Goal: Transaction & Acquisition: Purchase product/service

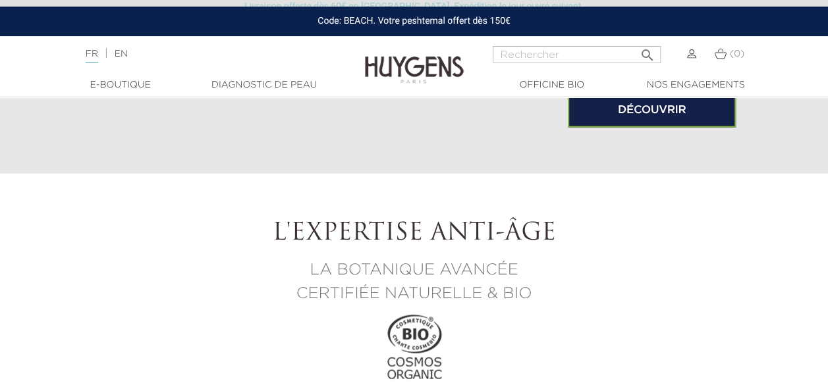
scroll to position [1089, 0]
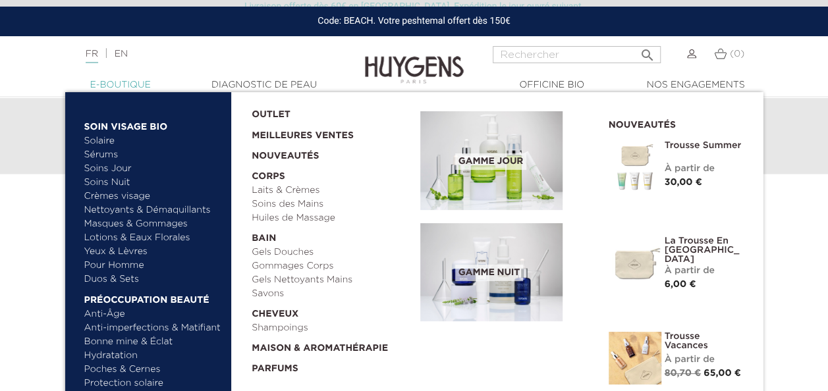
click at [140, 85] on link "  E-Boutique" at bounding box center [121, 85] width 132 height 14
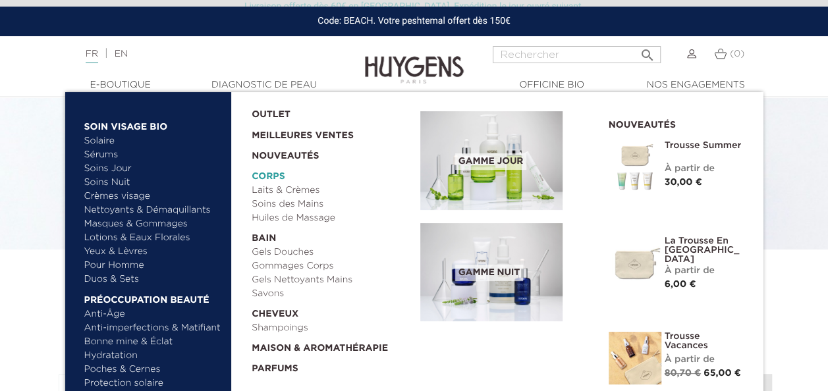
scroll to position [63, 0]
click at [127, 279] on link "Duos & Sets" at bounding box center [153, 280] width 138 height 14
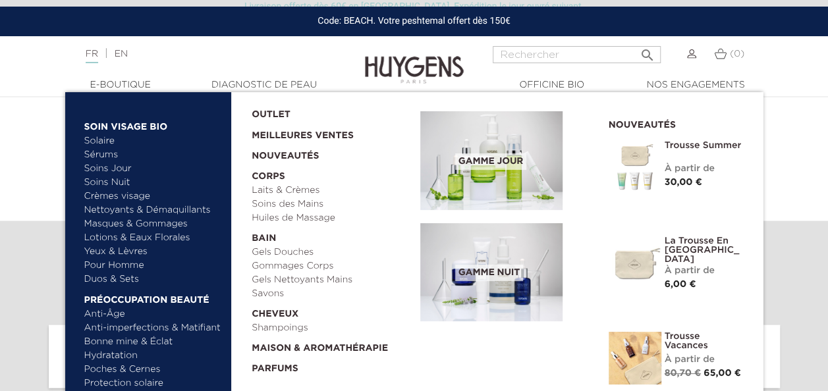
scroll to position [3651, 0]
click at [294, 192] on link "Laits & Crèmes" at bounding box center [331, 191] width 159 height 14
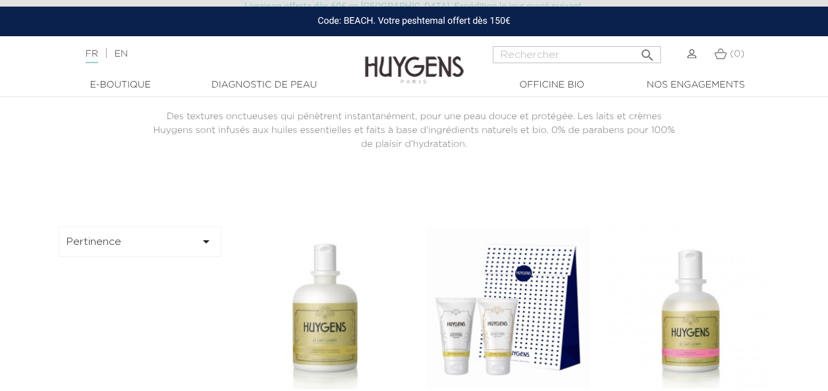
scroll to position [240, 0]
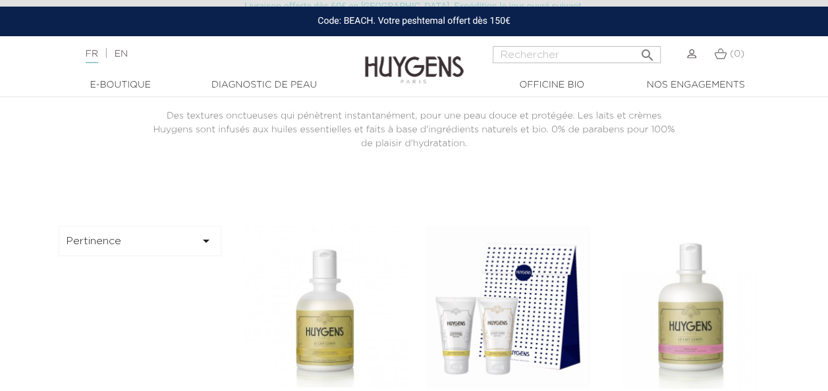
click at [702, 293] on img at bounding box center [691, 307] width 163 height 163
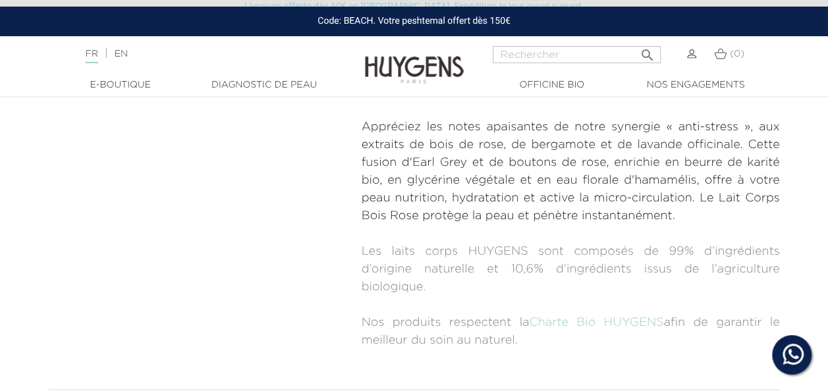
scroll to position [565, 0]
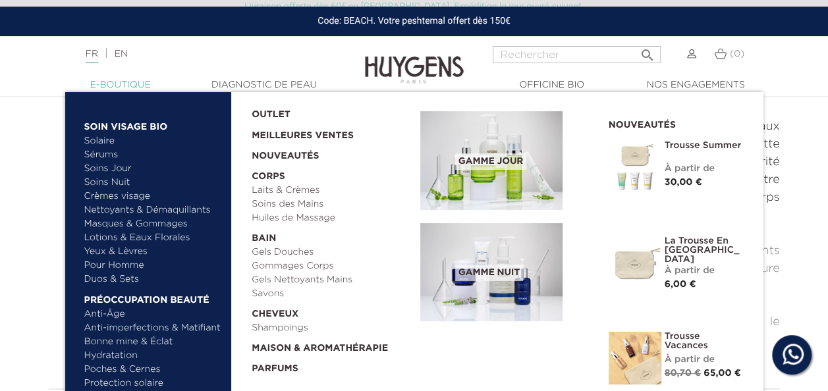
click at [136, 86] on link "  E-Boutique" at bounding box center [121, 85] width 132 height 14
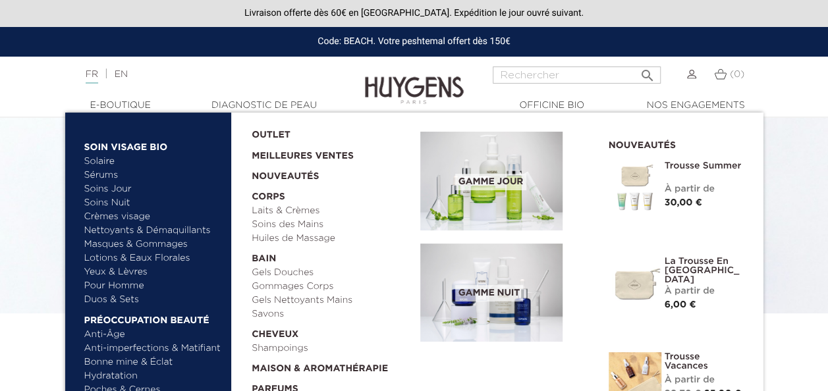
click at [138, 217] on link "Crèmes visage" at bounding box center [153, 217] width 138 height 14
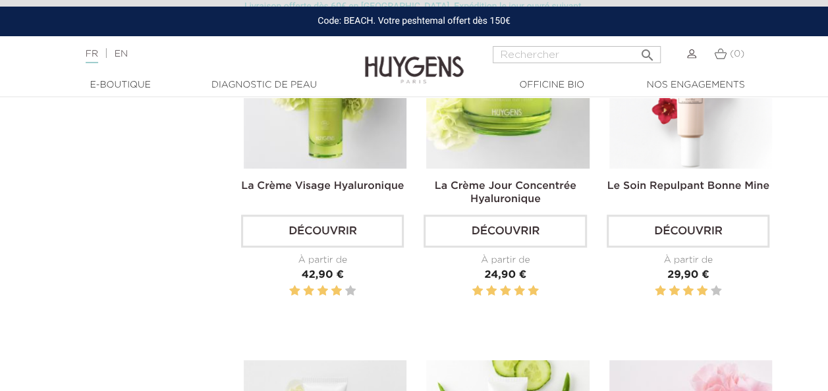
scroll to position [423, 0]
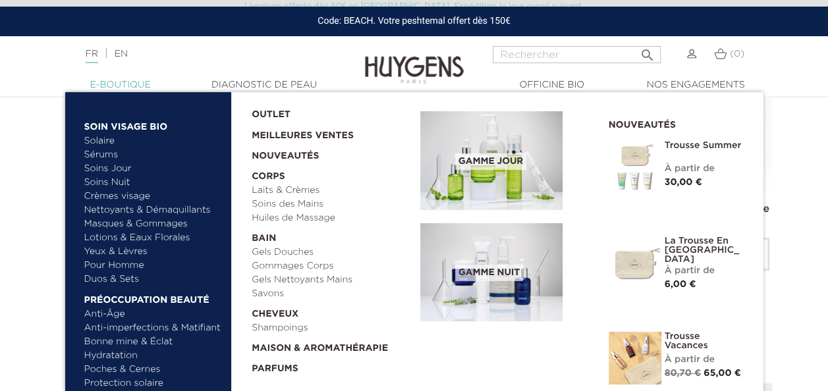
click at [113, 82] on link "  E-Boutique" at bounding box center [121, 85] width 132 height 14
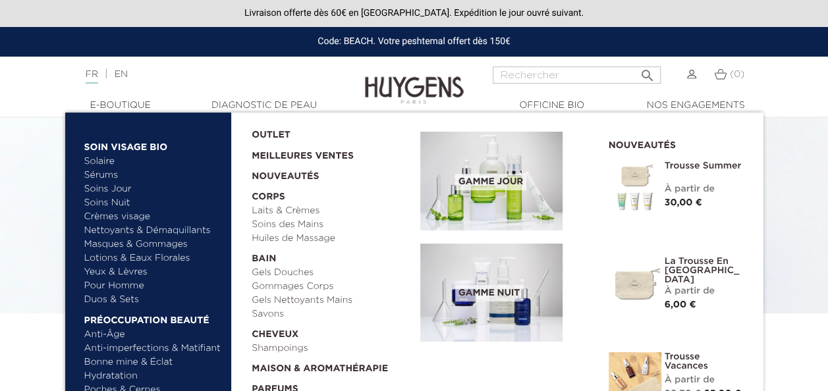
click at [101, 173] on link "Sérums" at bounding box center [153, 176] width 138 height 14
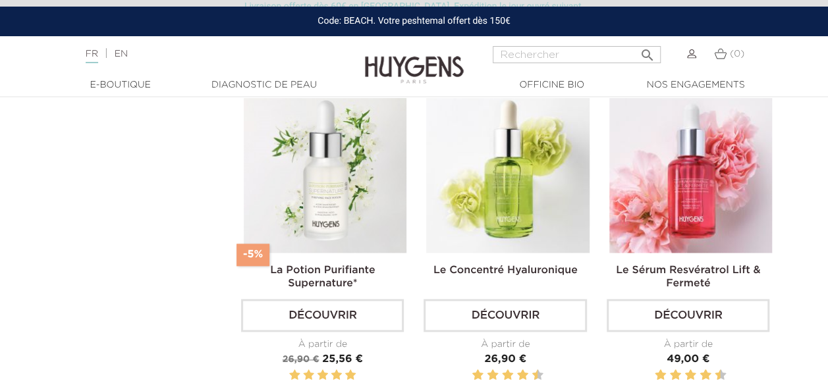
scroll to position [709, 0]
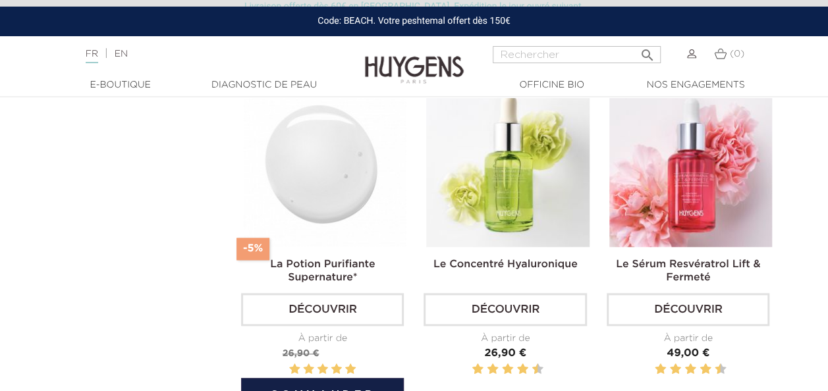
click at [286, 172] on img at bounding box center [325, 165] width 163 height 163
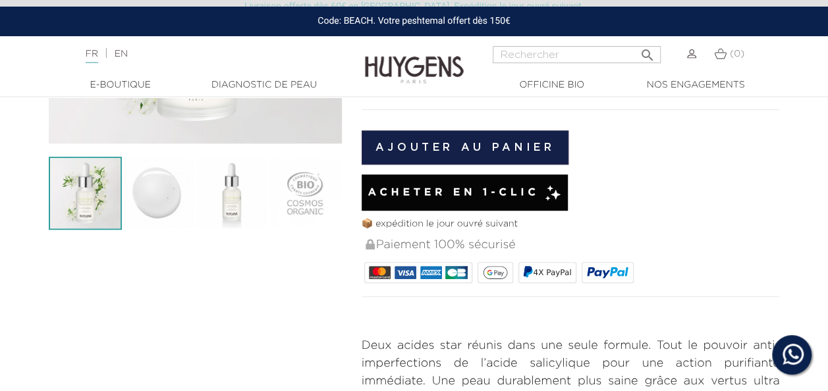
scroll to position [308, 0]
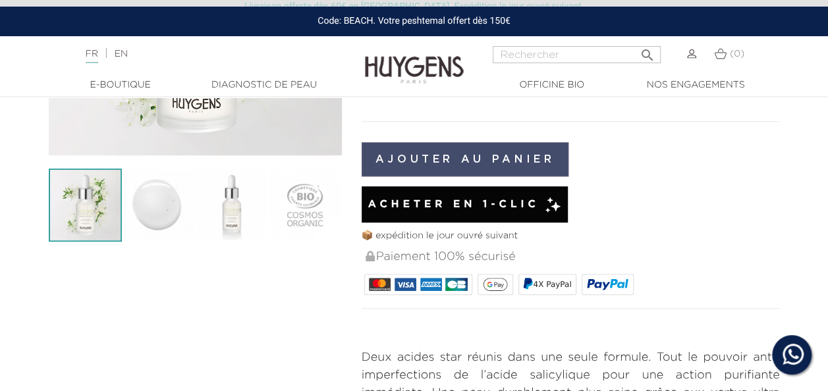
click at [518, 162] on button "Ajouter au panier" at bounding box center [466, 159] width 208 height 34
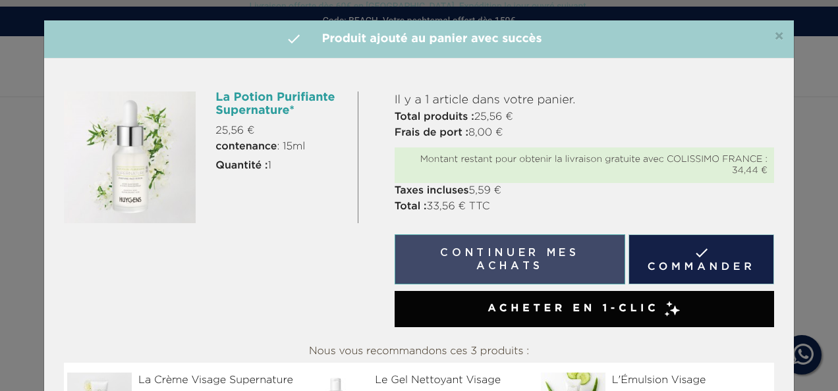
click at [548, 254] on button "Continuer mes achats" at bounding box center [510, 260] width 231 height 50
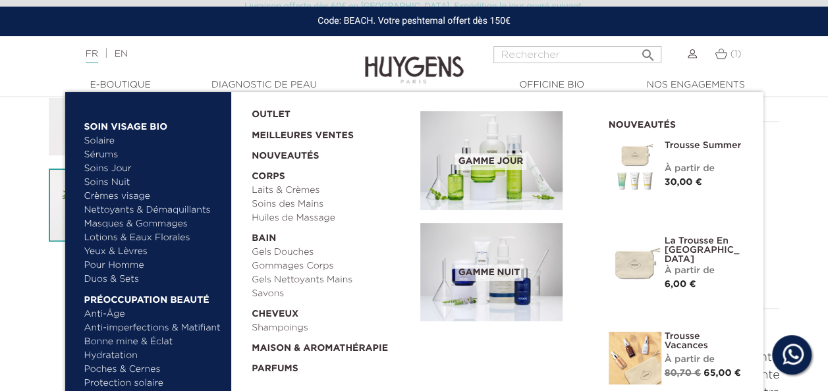
click at [127, 249] on link "Yeux & Lèvres" at bounding box center [153, 252] width 138 height 14
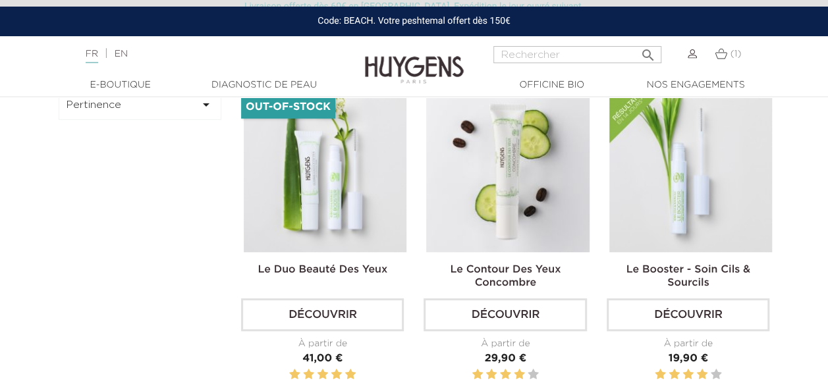
scroll to position [362, 0]
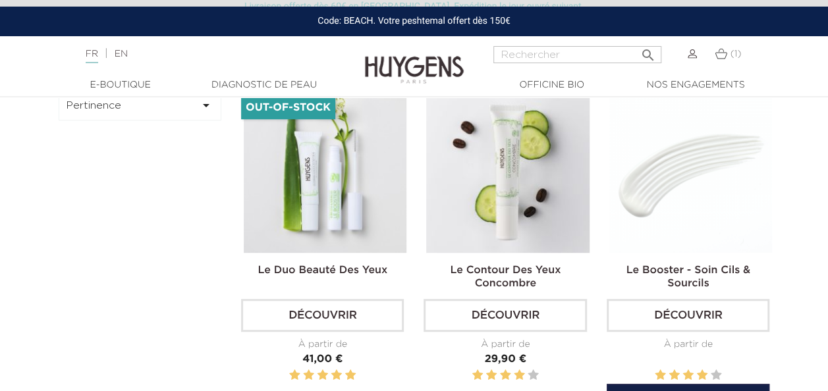
click at [716, 216] on img at bounding box center [691, 171] width 163 height 163
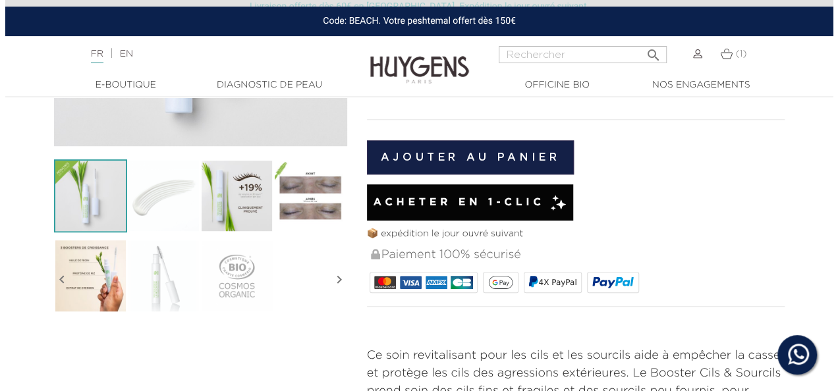
scroll to position [314, 0]
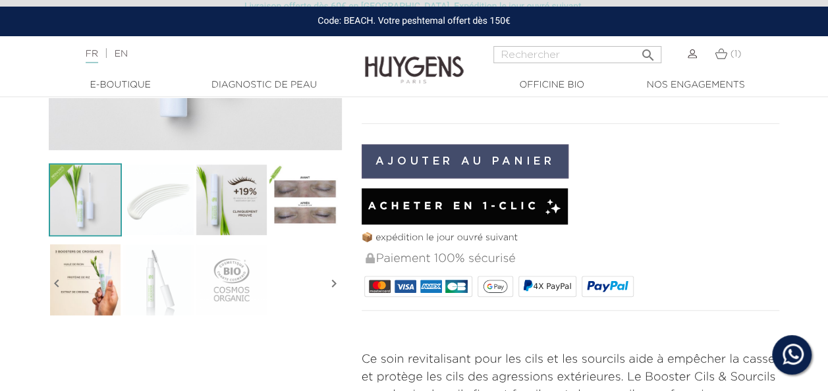
click at [527, 159] on button "Ajouter au panier" at bounding box center [466, 161] width 208 height 34
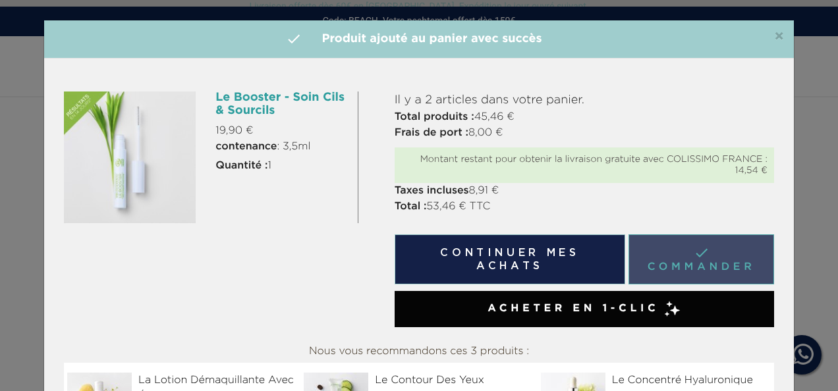
click at [656, 254] on link " Commander" at bounding box center [702, 260] width 146 height 50
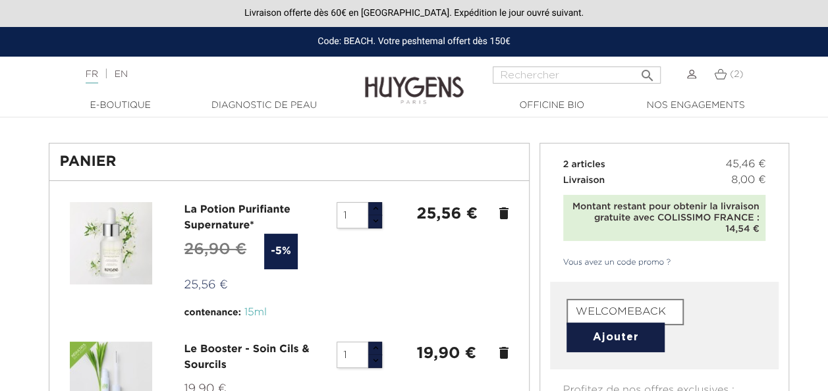
click at [612, 332] on button "Ajouter" at bounding box center [616, 338] width 98 height 30
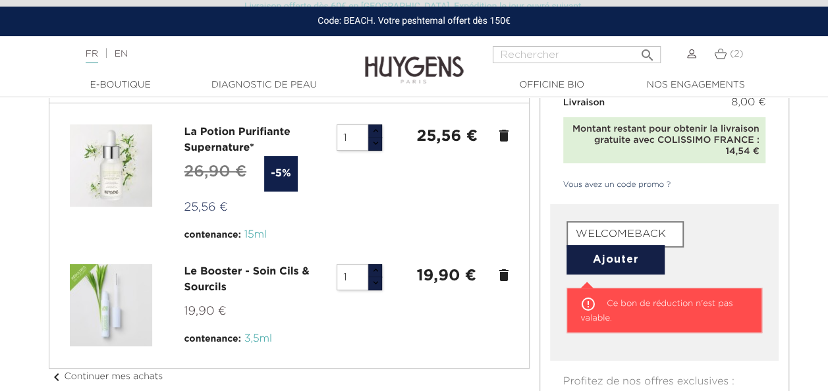
scroll to position [100, 0]
click at [670, 235] on input "WELCOMEBACK" at bounding box center [625, 234] width 117 height 26
type input "WELCOMEBACK5"
click at [635, 260] on button "Ajouter" at bounding box center [616, 260] width 98 height 30
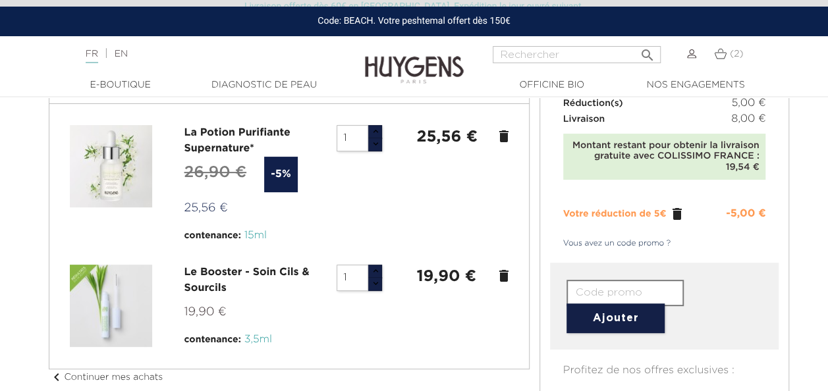
click at [599, 260] on p "Vous avez un code promo ?" at bounding box center [664, 249] width 229 height 28
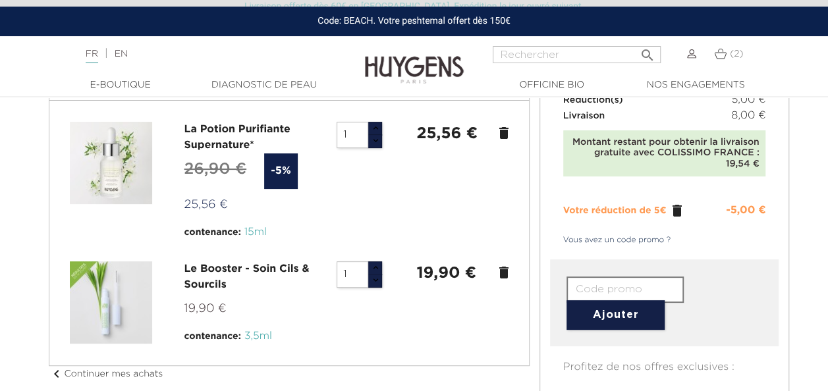
scroll to position [102, 0]
click at [502, 276] on icon "delete" at bounding box center [504, 274] width 16 height 16
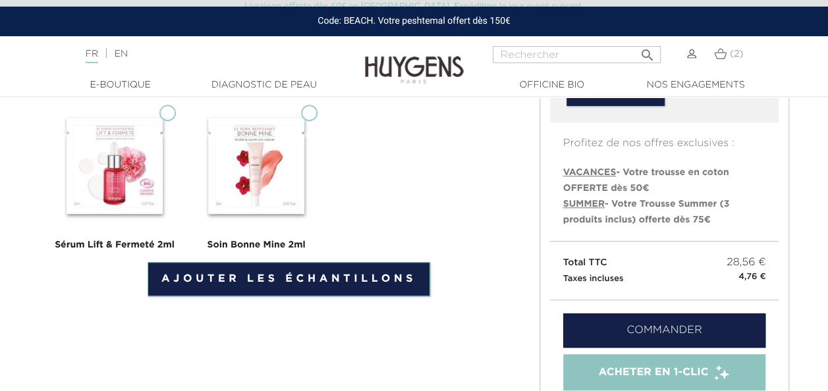
scroll to position [326, 0]
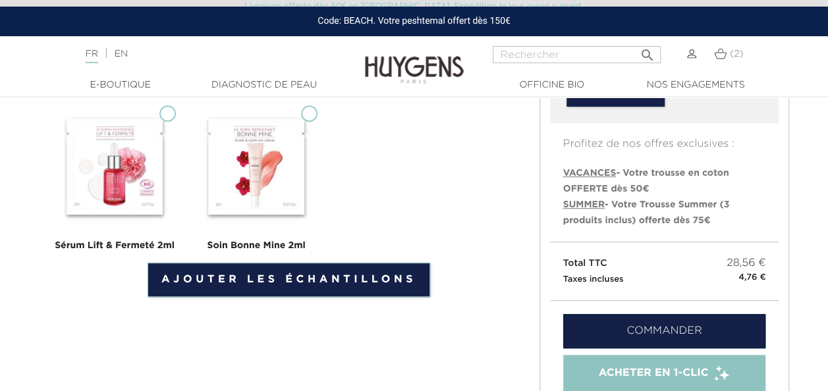
click at [306, 116] on input "Soin Bonne Mine 2ml" at bounding box center [309, 113] width 16 height 16
checkbox input "true"
click at [165, 117] on input "Sérum Lift & Fermeté 2ml" at bounding box center [167, 113] width 16 height 16
checkbox input "true"
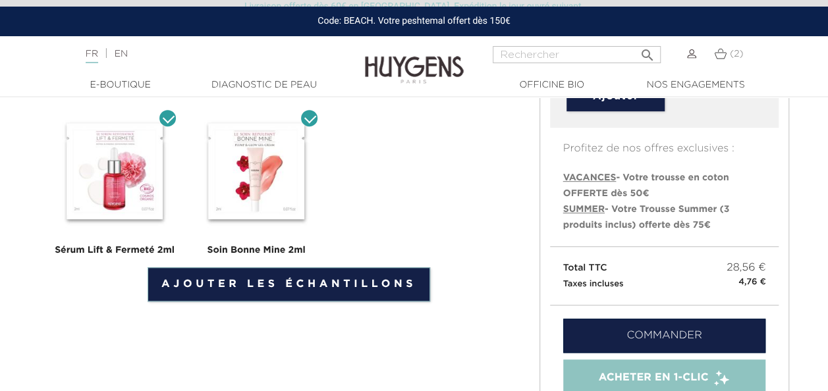
scroll to position [329, 0]
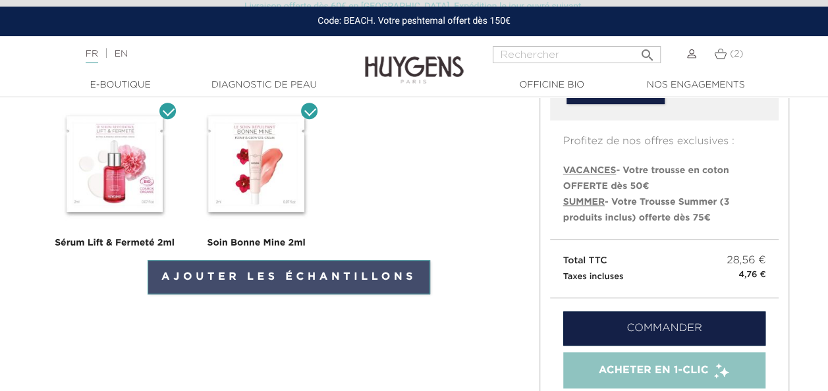
click at [381, 283] on link "Ajouter les échantillons" at bounding box center [289, 277] width 283 height 34
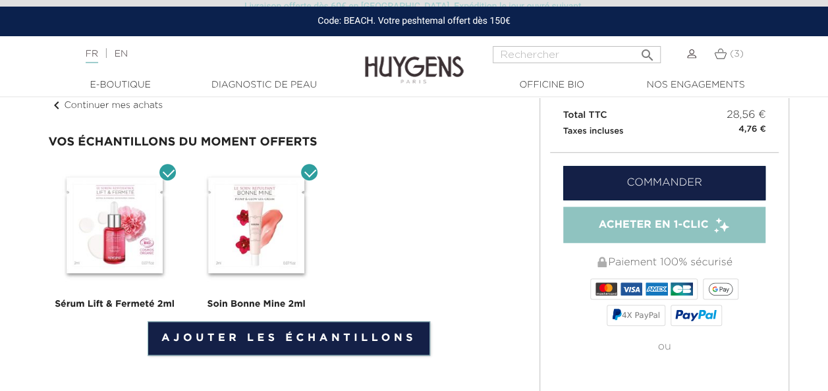
scroll to position [478, 0]
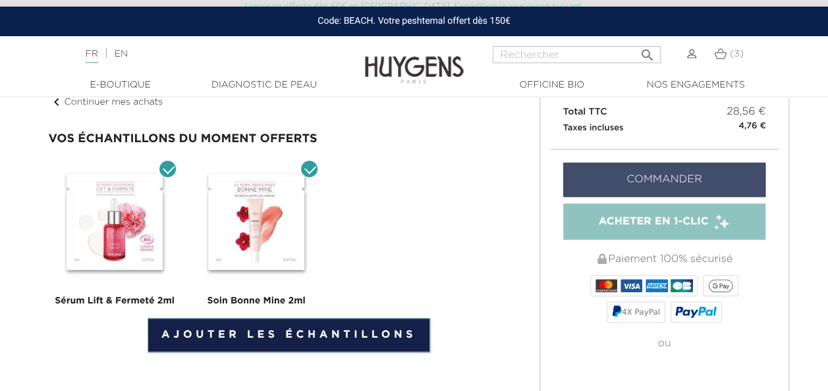
click at [644, 177] on link "Commander" at bounding box center [664, 180] width 203 height 34
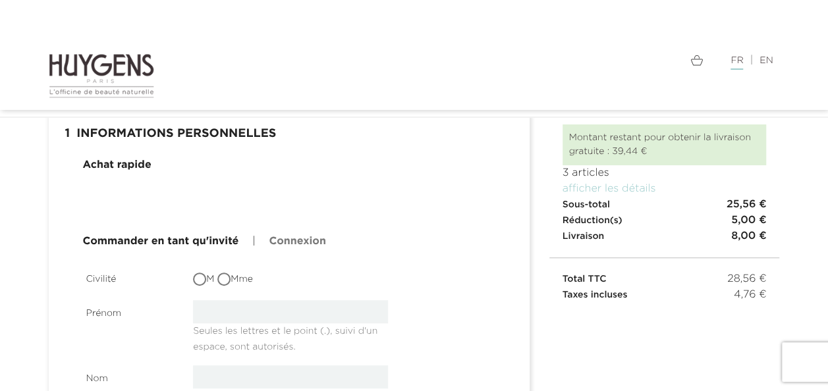
scroll to position [91, 0]
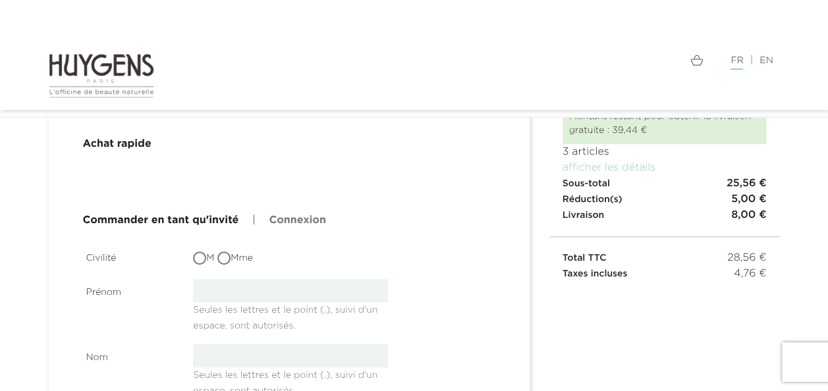
click at [230, 257] on input "Mme" at bounding box center [225, 259] width 13 height 13
radio input "true"
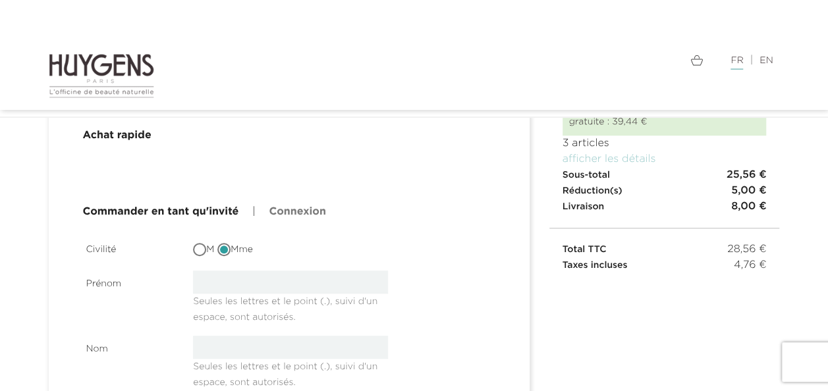
scroll to position [0, 0]
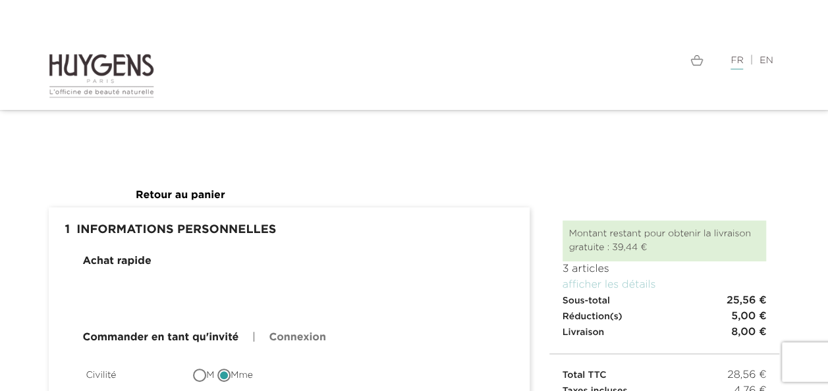
click at [697, 62] on img at bounding box center [697, 60] width 13 height 11
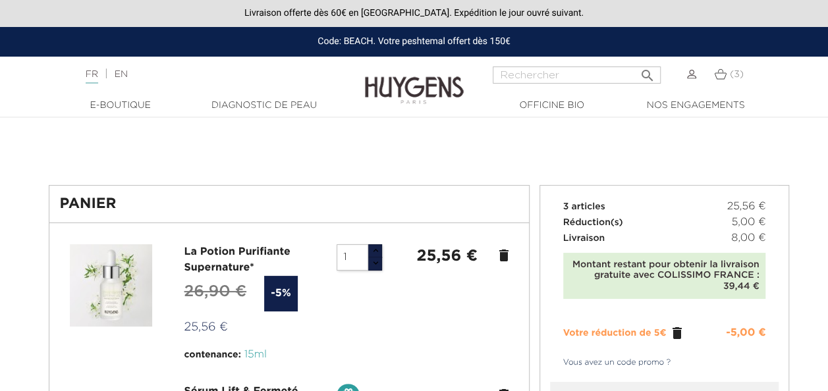
click at [695, 74] on img at bounding box center [691, 74] width 9 height 9
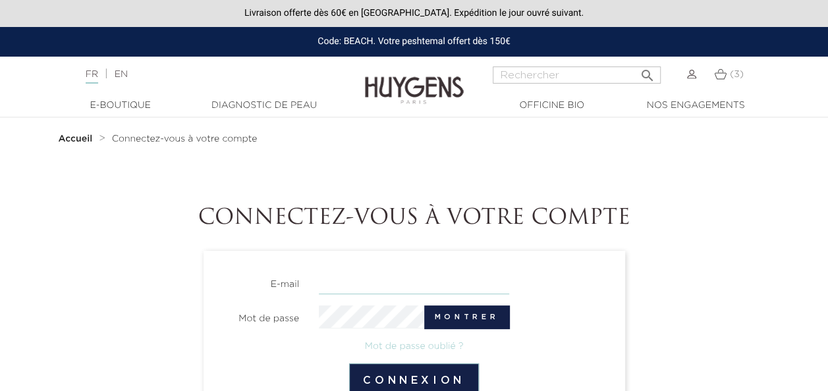
click at [402, 279] on input "email" at bounding box center [414, 282] width 190 height 23
type input "[PERSON_NAME][EMAIL_ADDRESS][DOMAIN_NAME]"
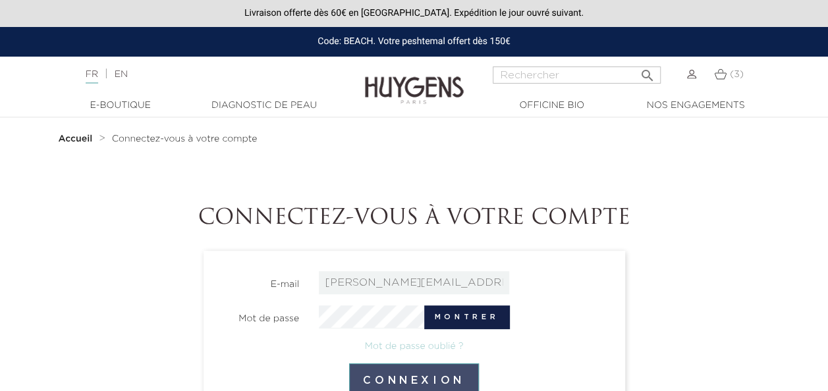
click at [401, 385] on button "Connexion" at bounding box center [414, 381] width 130 height 34
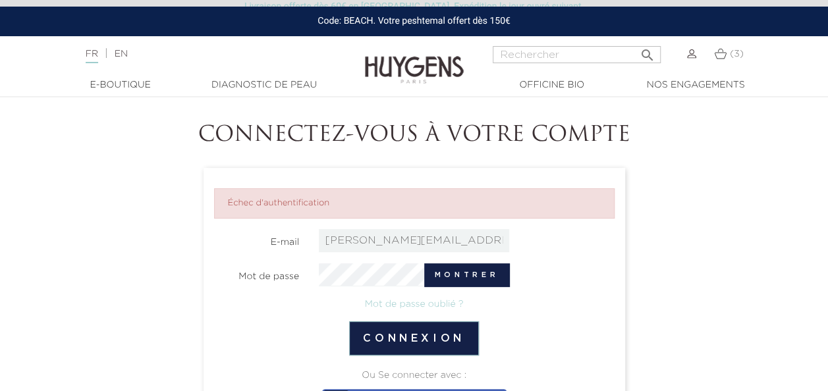
scroll to position [94, 0]
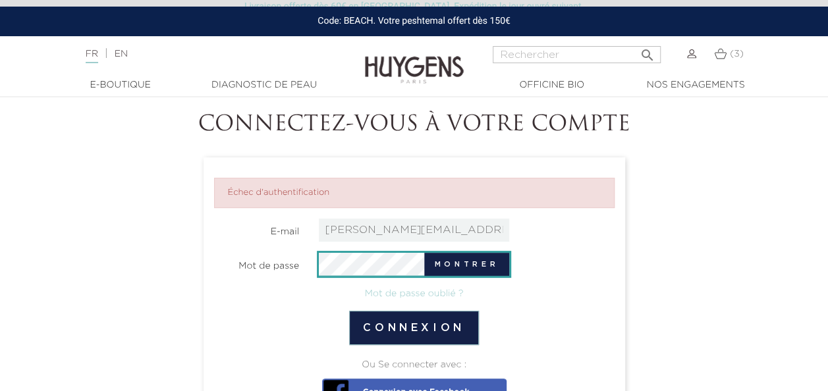
click at [349, 311] on button "Connexion" at bounding box center [414, 328] width 130 height 34
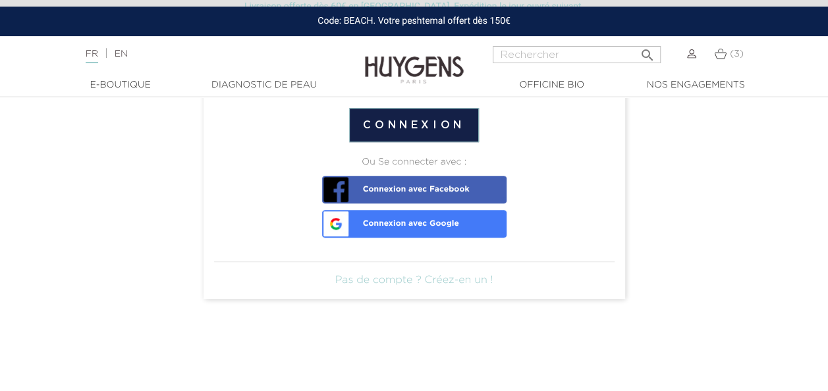
scroll to position [298, 0]
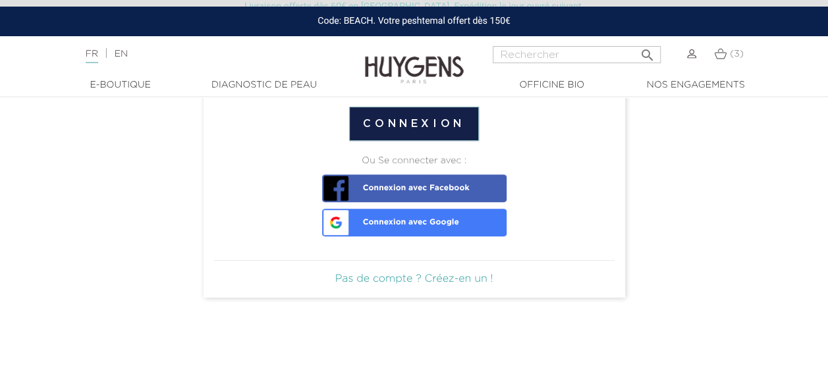
click at [471, 283] on link "Pas de compte ? Créez-en un !" at bounding box center [414, 279] width 158 height 11
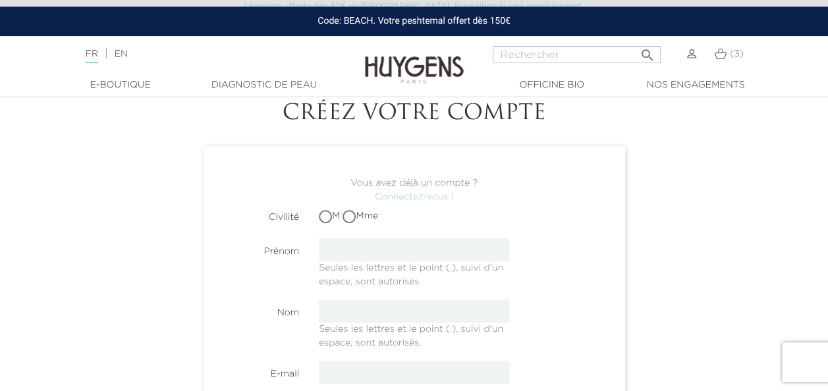
scroll to position [105, 0]
click at [355, 216] on input "Mme" at bounding box center [350, 216] width 9 height 9
radio input "true"
click at [355, 246] on input "text" at bounding box center [414, 249] width 190 height 23
type input "Hermance"
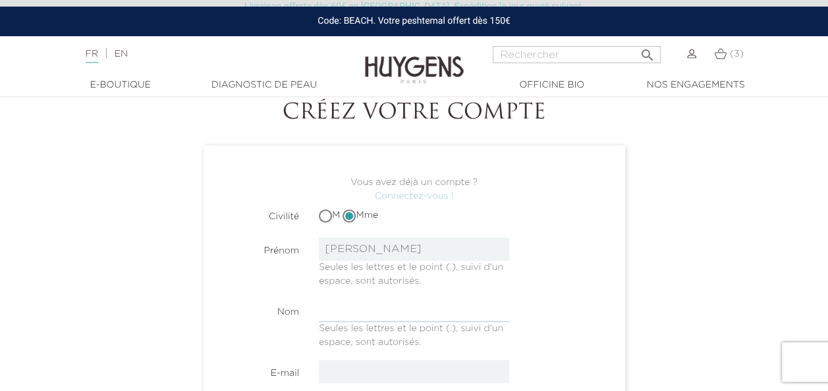
type input "Tercelin"
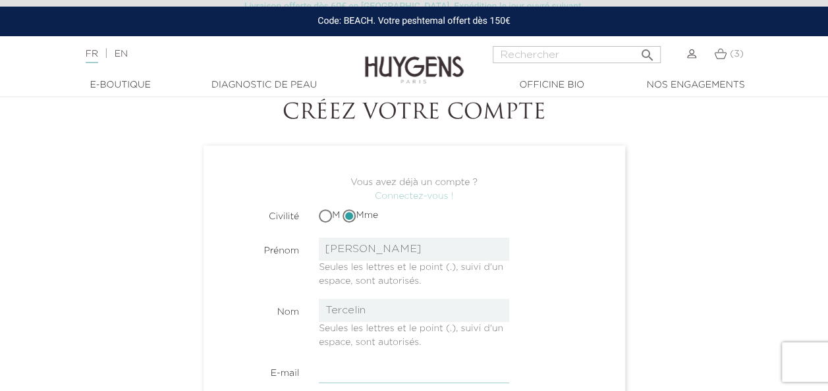
type input "hermance.tercelin@laposte.net"
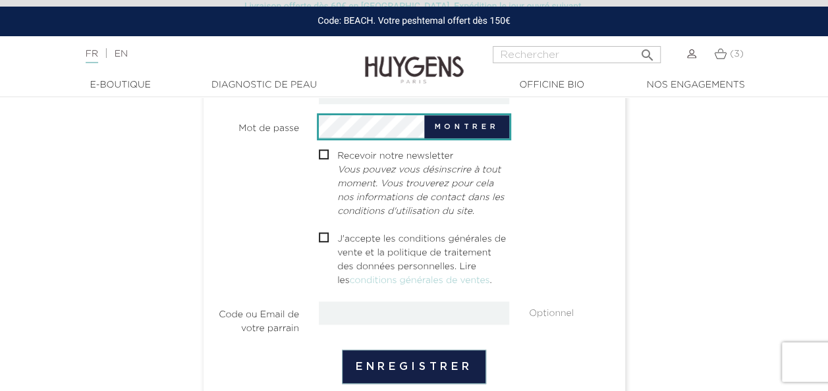
scroll to position [385, 0]
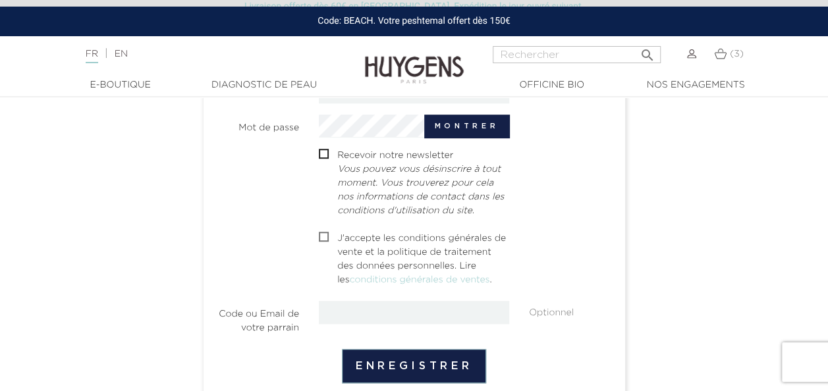
click at [322, 235] on input "checkbox" at bounding box center [323, 239] width 9 height 9
checkbox input "true"
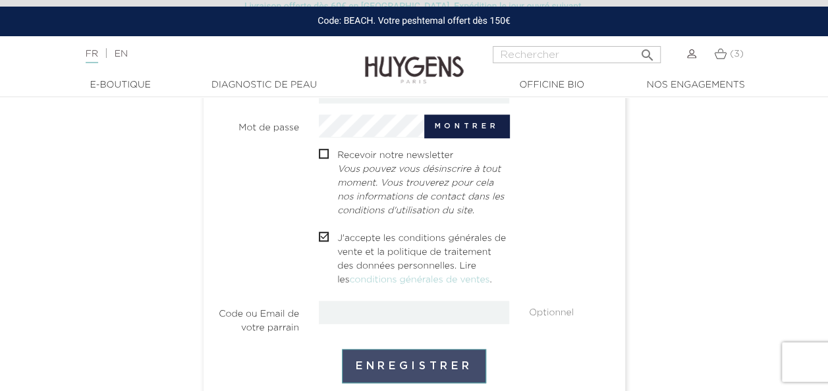
click at [418, 368] on button "Enregistrer" at bounding box center [414, 366] width 144 height 34
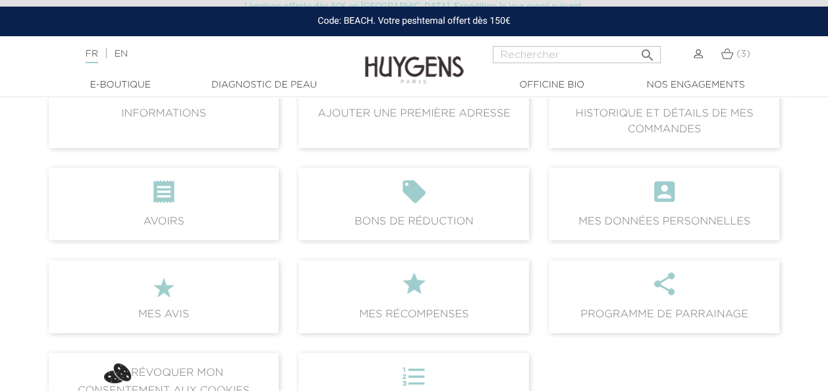
scroll to position [191, 0]
click at [484, 200] on icon "" at bounding box center [414, 197] width 210 height 36
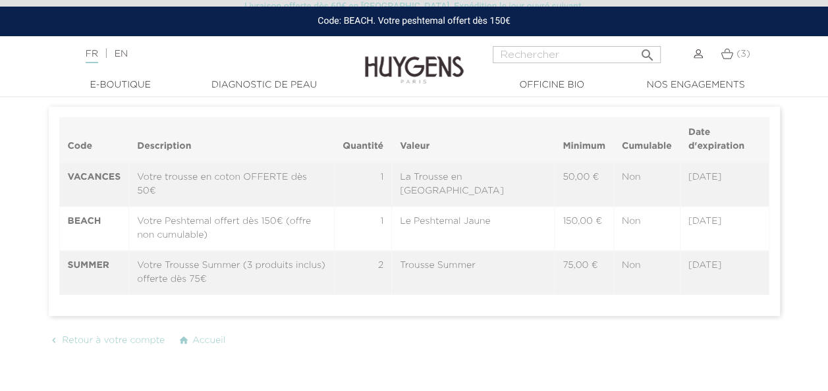
scroll to position [144, 0]
click at [732, 53] on img at bounding box center [727, 53] width 13 height 11
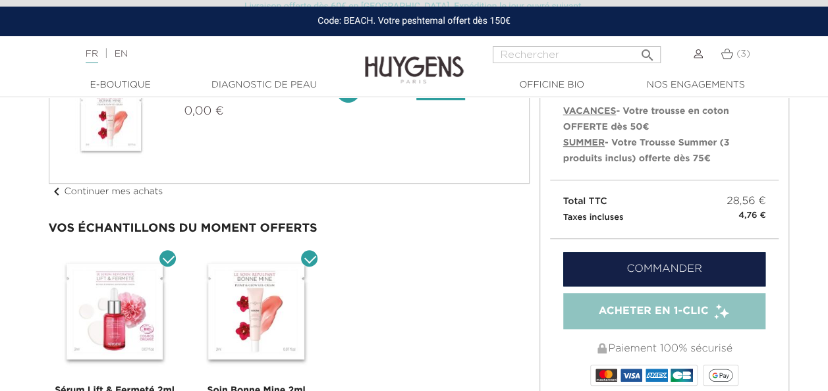
scroll to position [390, 0]
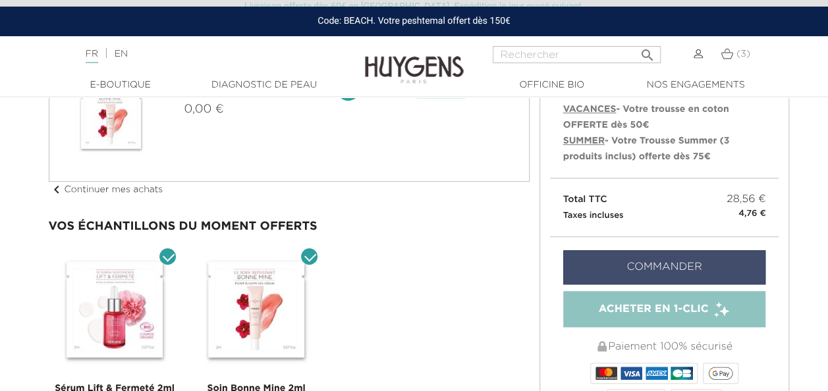
click at [605, 275] on link "Commander" at bounding box center [664, 267] width 203 height 34
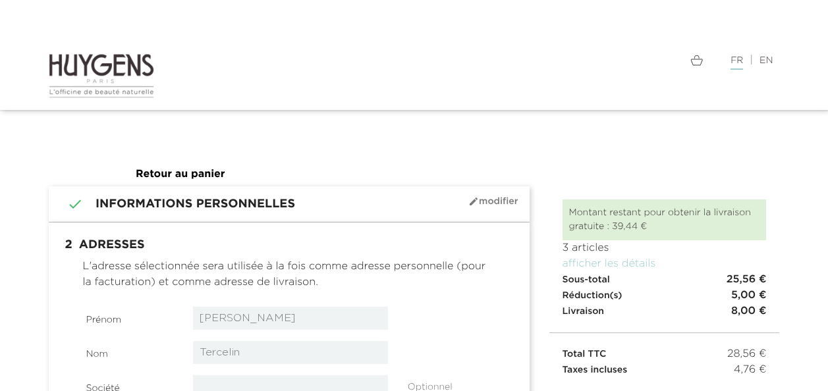
select select "8"
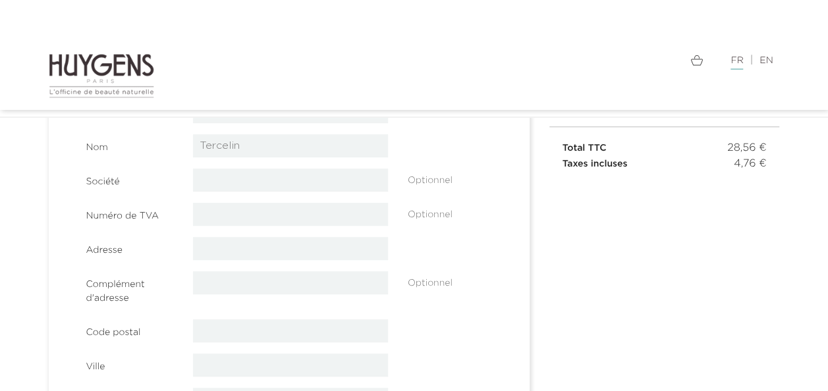
scroll to position [210, 0]
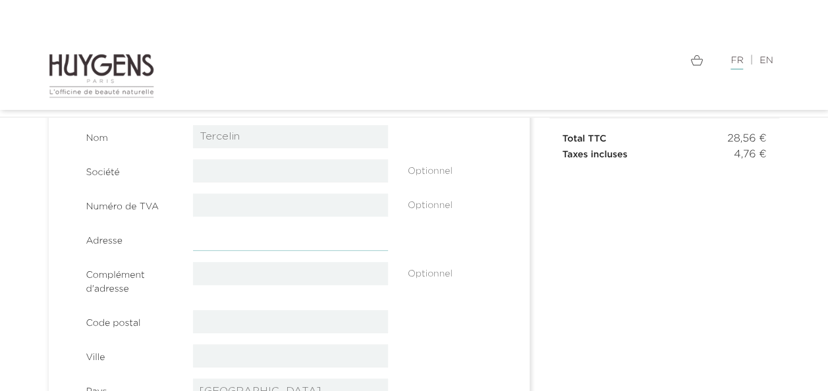
click at [359, 243] on input "text" at bounding box center [290, 239] width 195 height 23
type input "3 rue Barnier"
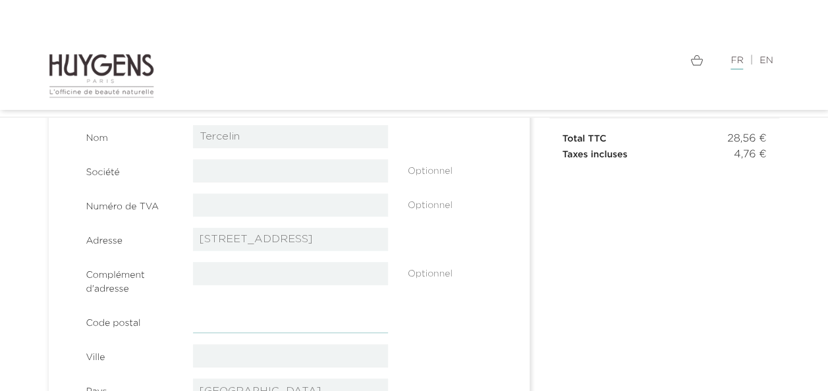
type input "63000"
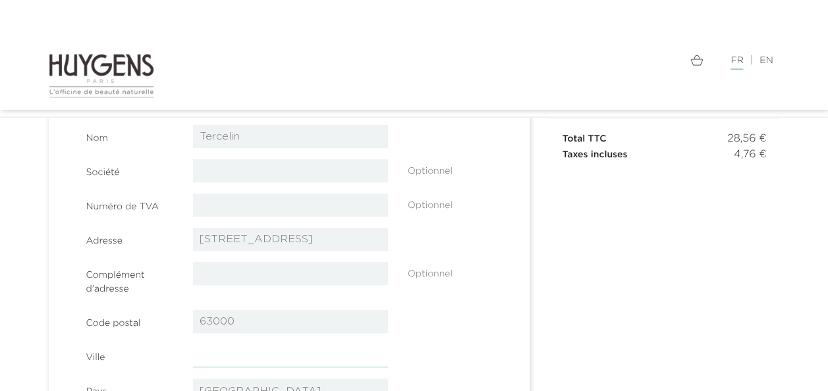
type input "Clermont-Ferrand - (63000)"
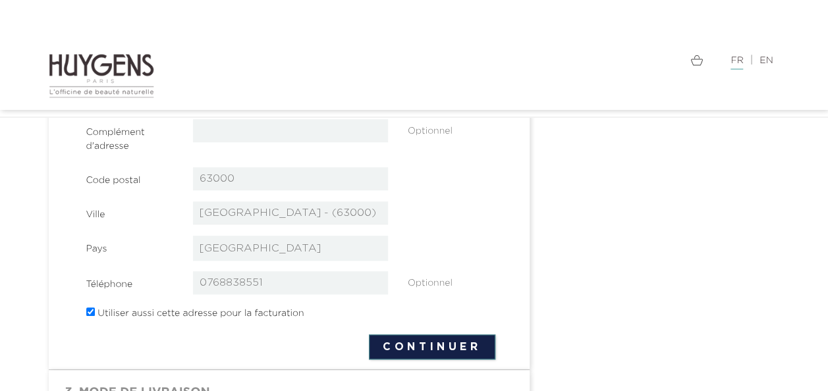
scroll to position [354, 0]
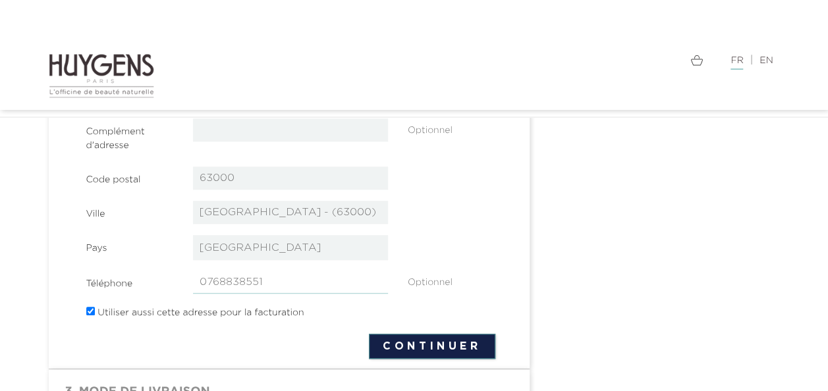
click at [368, 287] on input "0768838551" at bounding box center [290, 282] width 195 height 23
type input "0"
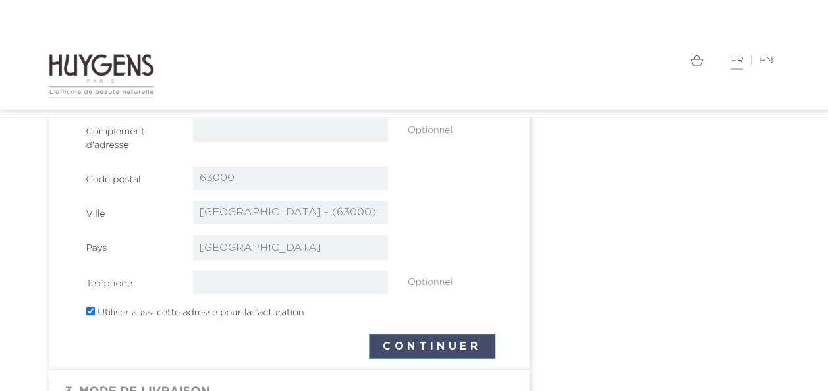
click at [409, 341] on button "Continuer" at bounding box center [432, 346] width 127 height 25
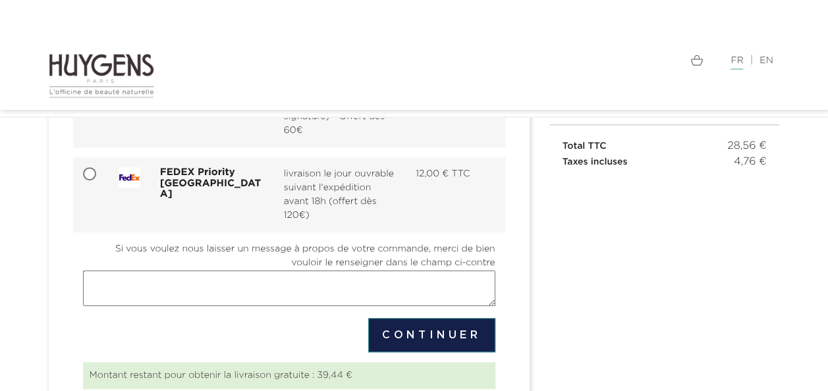
scroll to position [205, 0]
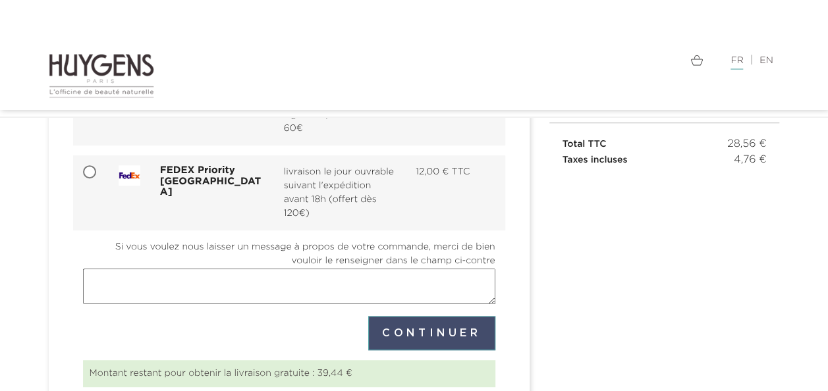
click at [424, 335] on button "Continuer" at bounding box center [431, 333] width 127 height 34
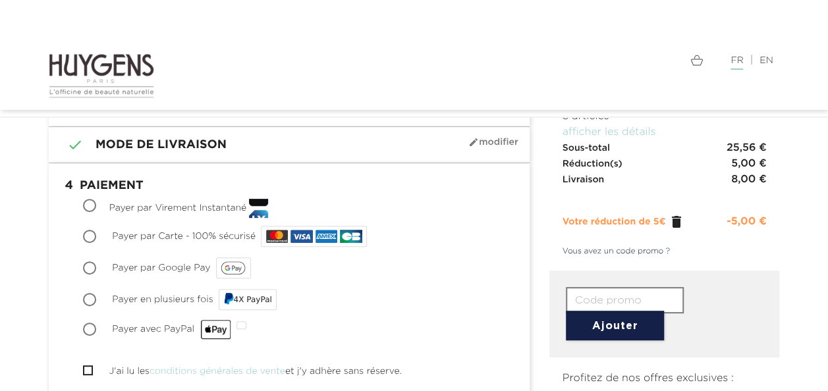
scroll to position [126, 0]
click at [93, 241] on input "Payer par Carte - 100% sécurisé" at bounding box center [90, 238] width 13 height 13
radio input "true"
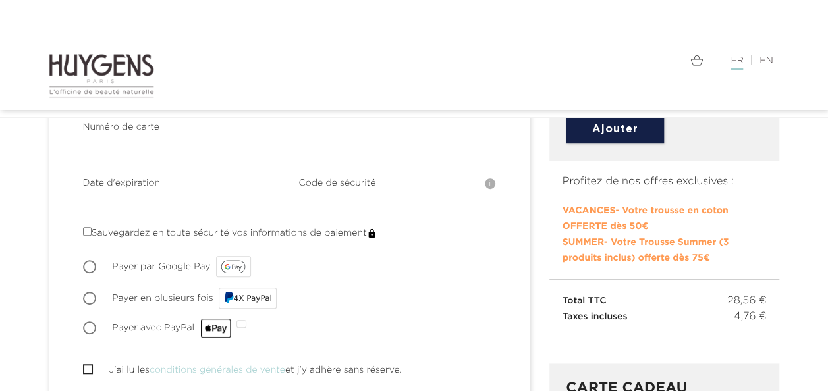
scroll to position [324, 0]
click at [87, 364] on input "J'ai lu les conditions générales de vente et j'y adhère sans réserve." at bounding box center [87, 368] width 9 height 9
checkbox input "true"
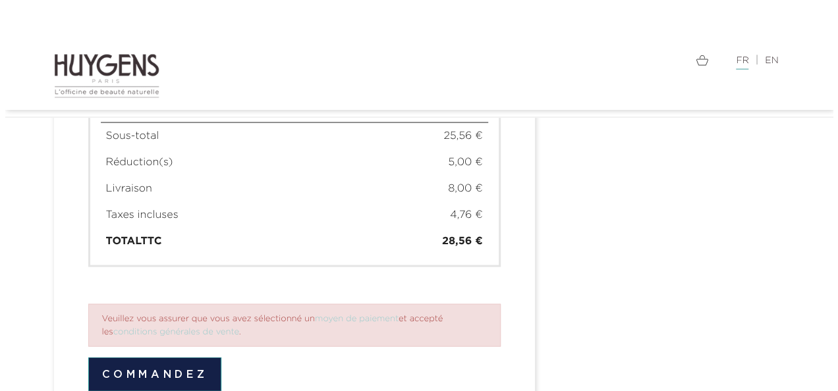
scroll to position [1200, 0]
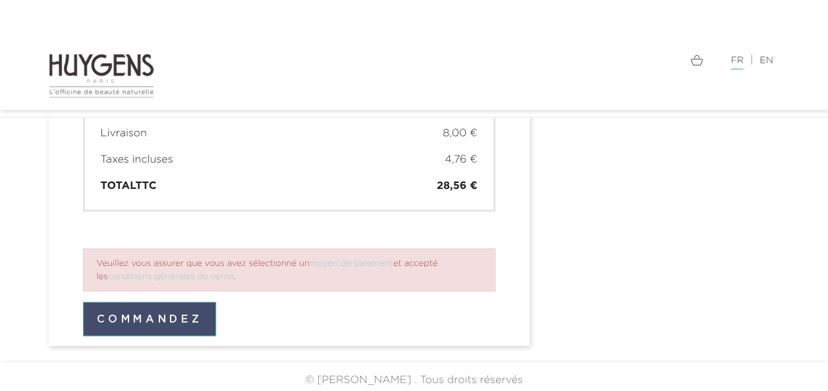
click at [179, 312] on button "Commandez" at bounding box center [150, 319] width 134 height 34
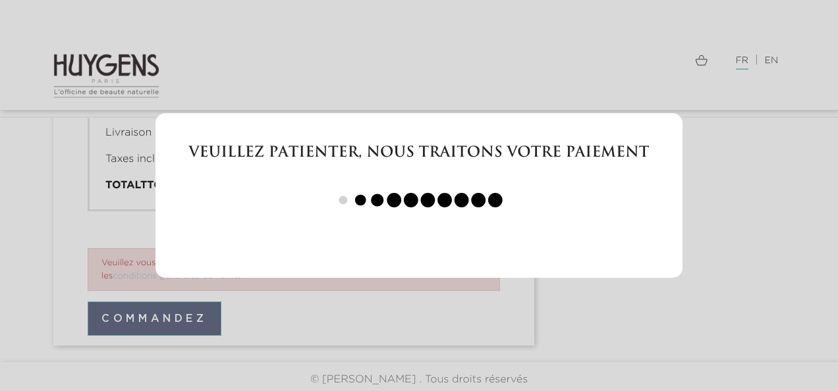
click at [755, 273] on div "Veuillez patienter, nous traitons votre paiement" at bounding box center [419, 195] width 838 height 391
click at [721, 229] on div "Veuillez patienter, nous traitons votre paiement" at bounding box center [419, 195] width 838 height 391
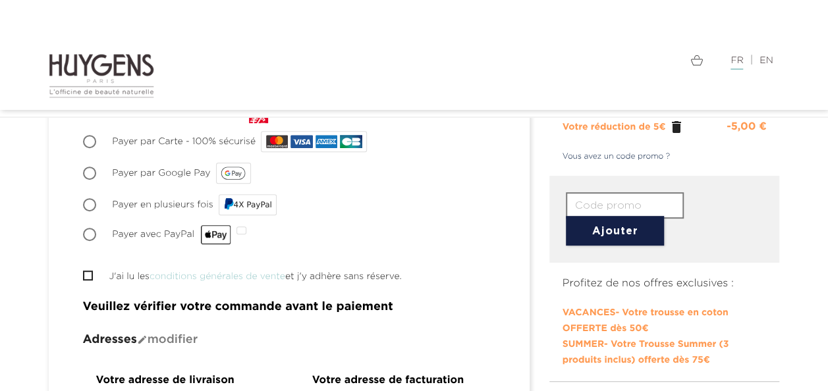
scroll to position [220, 0]
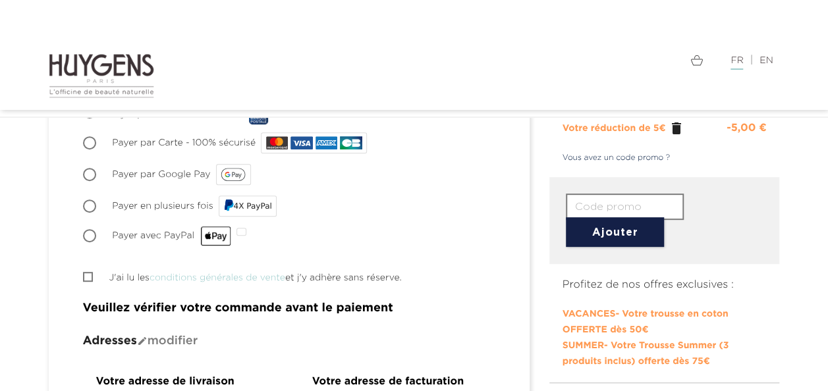
click at [87, 275] on input "J'ai lu les conditions générales de vente et j'y adhère sans réserve." at bounding box center [87, 277] width 9 height 9
checkbox input "true"
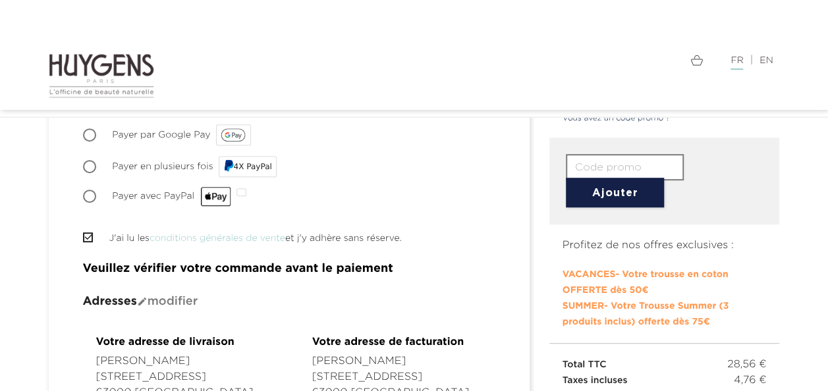
scroll to position [149, 0]
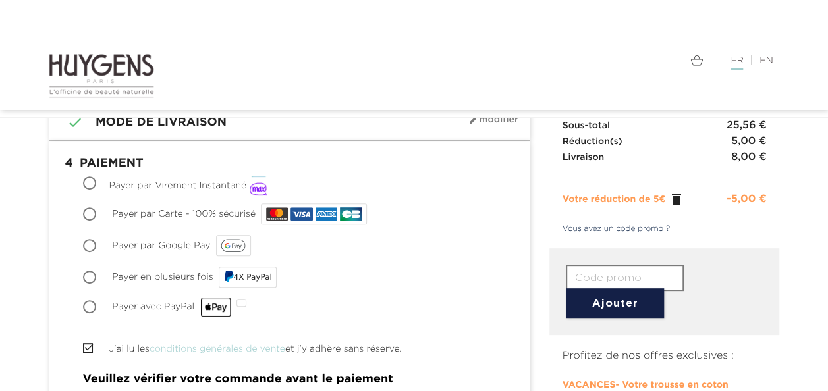
click at [87, 214] on input "Payer par Carte - 100% sécurisé" at bounding box center [90, 215] width 13 height 13
radio input "true"
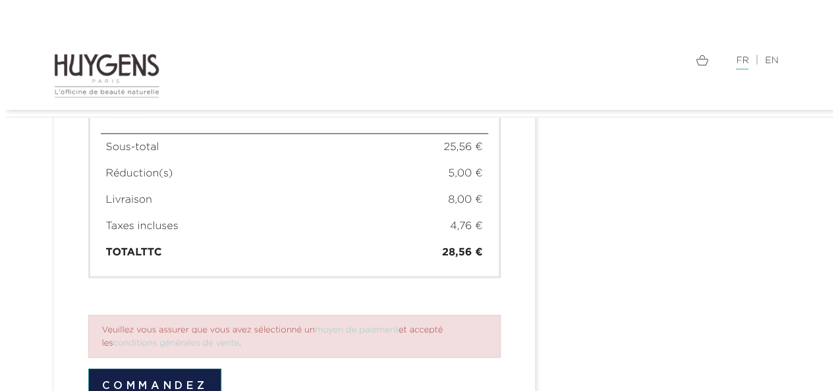
scroll to position [1200, 0]
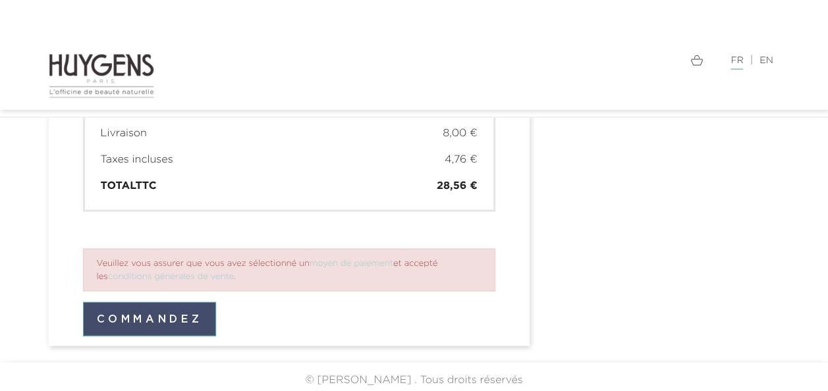
click at [192, 316] on button "Commandez" at bounding box center [150, 319] width 134 height 34
